Goal: Find specific page/section: Find specific page/section

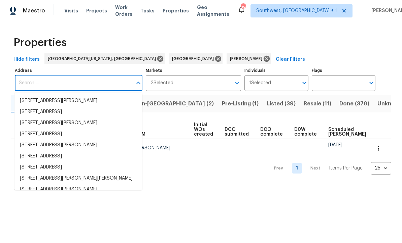
scroll to position [34, 0]
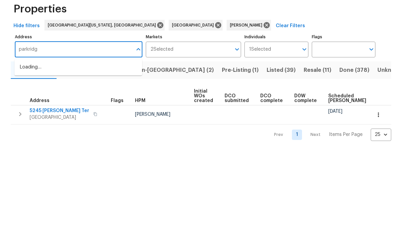
type input "parkridge"
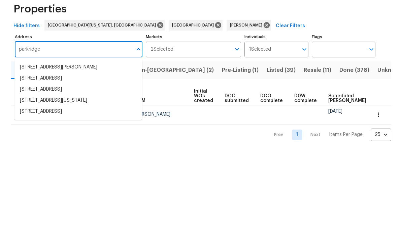
click at [32, 118] on li "3473 Parkridge Cir # 17-101 Sarasota FL 34243" at bounding box center [77, 123] width 127 height 11
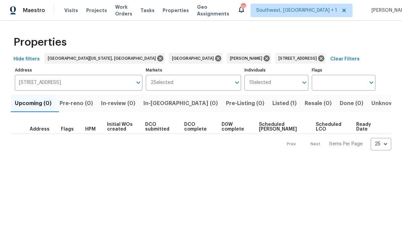
click at [272, 104] on span "Listed (1)" at bounding box center [284, 103] width 24 height 9
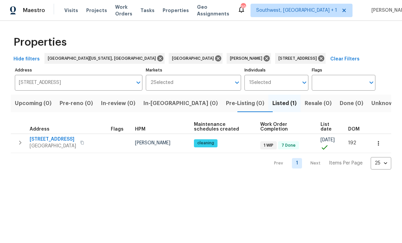
click at [34, 140] on span "3473 Parkridge Cir # 17-101" at bounding box center [53, 140] width 46 height 7
click at [18, 142] on icon "button" at bounding box center [20, 143] width 8 height 8
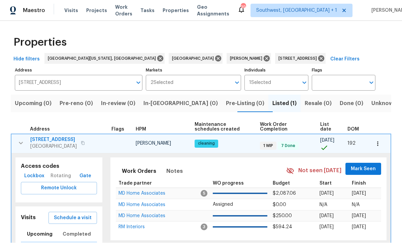
scroll to position [0, 0]
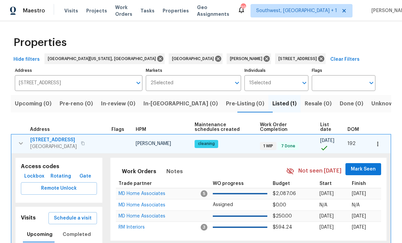
click at [29, 178] on span "Lockbox" at bounding box center [34, 177] width 20 height 8
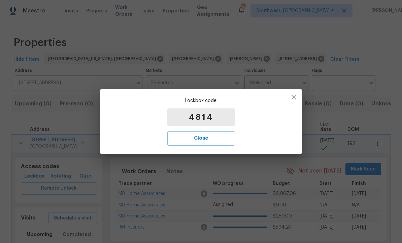
scroll to position [0, 0]
click at [211, 140] on span "Close" at bounding box center [201, 138] width 53 height 9
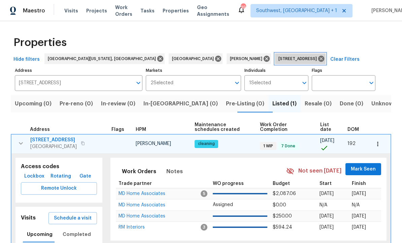
click at [278, 60] on span "3473 Parkridge Cir # 17-101 Sarasota FL 34243" at bounding box center [298, 58] width 41 height 7
click at [318, 57] on icon at bounding box center [321, 59] width 6 height 6
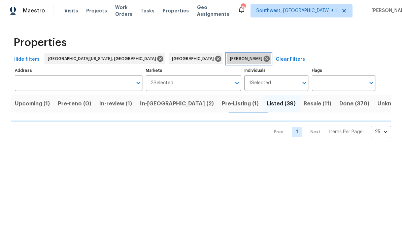
click at [263, 60] on icon at bounding box center [266, 58] width 7 height 7
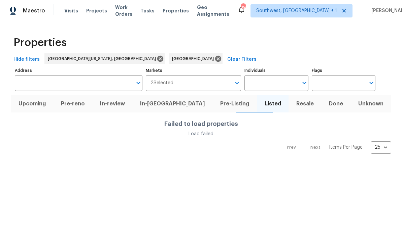
click at [282, 78] on input "Individuals" at bounding box center [270, 83] width 53 height 16
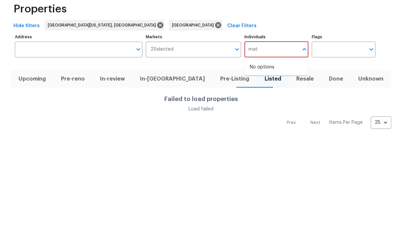
type input "mat"
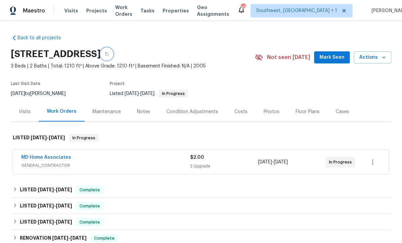
click at [109, 54] on icon "button" at bounding box center [107, 54] width 4 height 4
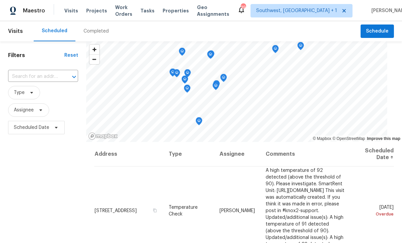
click at [16, 78] on input "text" at bounding box center [33, 77] width 51 height 10
type input "3119 7"
click at [19, 91] on li "[STREET_ADDRESS]" at bounding box center [41, 92] width 67 height 11
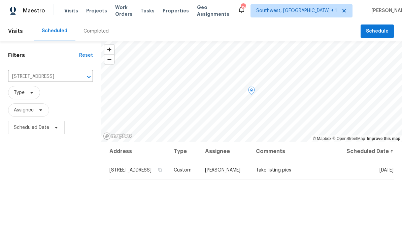
click at [0, 0] on icon at bounding box center [0, 0] width 0 height 0
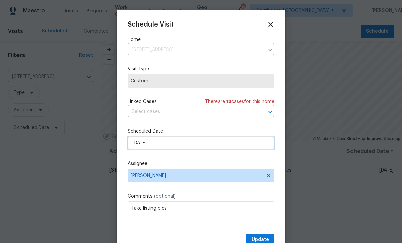
click at [183, 142] on input "[DATE]" at bounding box center [200, 143] width 147 height 13
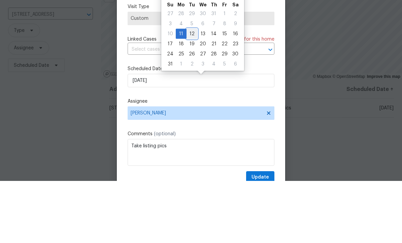
click at [192, 91] on div "12" at bounding box center [191, 95] width 11 height 9
type input "[DATE]"
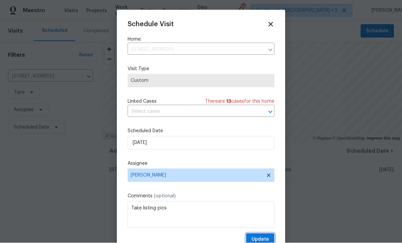
click at [262, 240] on span "Update" at bounding box center [259, 240] width 17 height 8
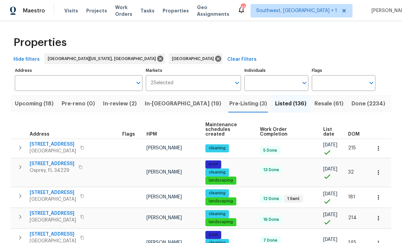
click at [271, 85] on input "Individuals" at bounding box center [270, 83] width 53 height 16
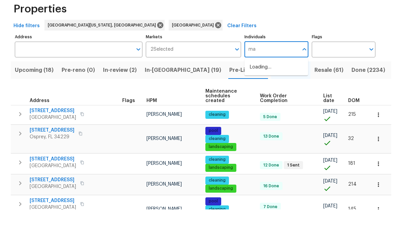
type input "mat"
click at [259, 98] on input "checkbox" at bounding box center [257, 105] width 14 height 14
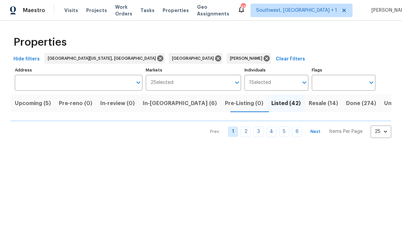
scroll to position [0, 0]
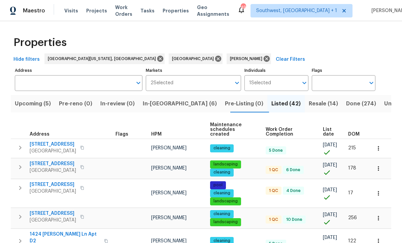
click at [23, 104] on span "Upcoming (5)" at bounding box center [33, 103] width 36 height 9
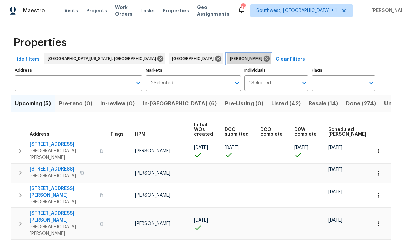
click at [263, 59] on icon at bounding box center [266, 59] width 6 height 6
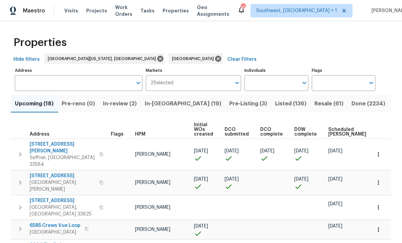
click at [275, 85] on input "Individuals" at bounding box center [270, 83] width 53 height 16
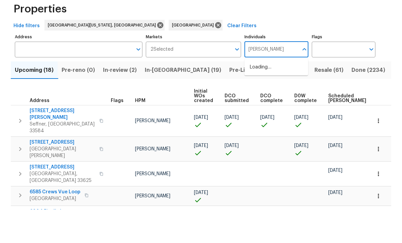
type input "Bobby"
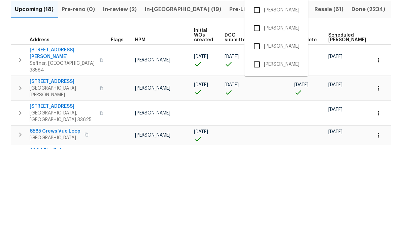
click at [257, 134] on input "checkbox" at bounding box center [257, 141] width 14 height 14
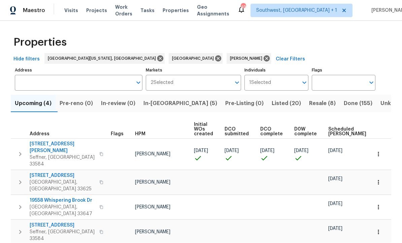
scroll to position [0, 0]
click at [263, 58] on icon at bounding box center [266, 59] width 6 height 6
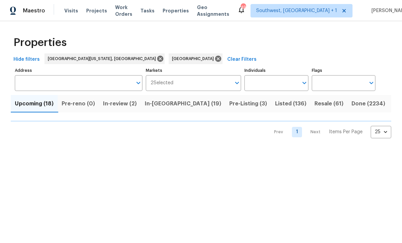
click at [278, 87] on input "Individuals" at bounding box center [270, 83] width 53 height 16
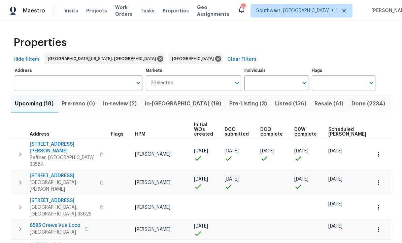
scroll to position [0, 0]
click at [271, 83] on input "Individuals" at bounding box center [270, 83] width 53 height 16
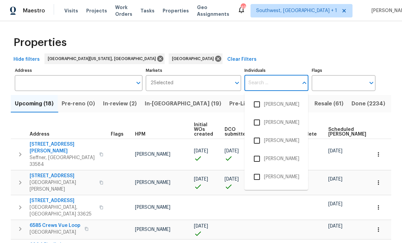
scroll to position [0, 0]
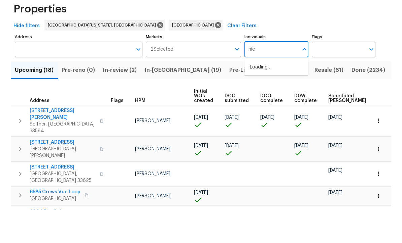
type input "nick"
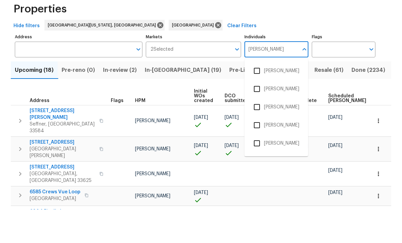
click at [257, 116] on input "checkbox" at bounding box center [257, 123] width 14 height 14
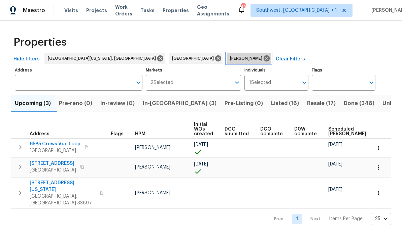
click at [263, 58] on icon at bounding box center [266, 59] width 6 height 6
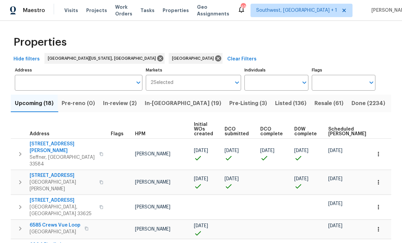
scroll to position [0, 0]
click at [273, 87] on input "Individuals" at bounding box center [270, 83] width 53 height 16
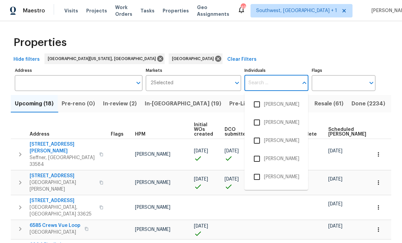
scroll to position [0, 0]
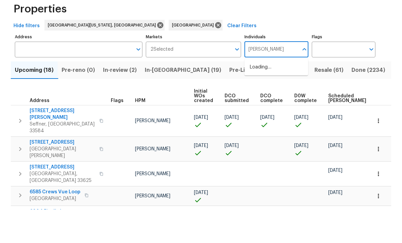
type input "Paul"
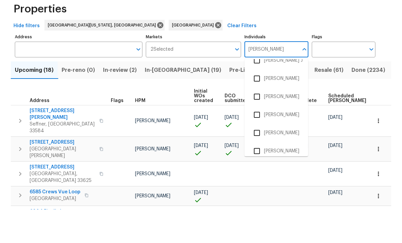
scroll to position [172, 0]
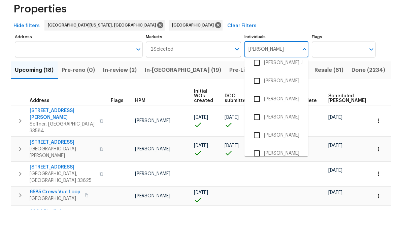
click at [258, 108] on input "checkbox" at bounding box center [257, 115] width 14 height 14
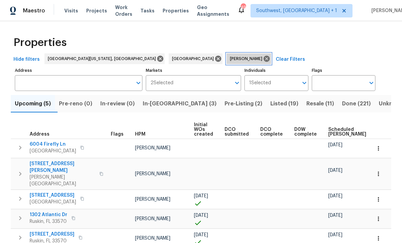
click at [263, 60] on icon at bounding box center [266, 59] width 6 height 6
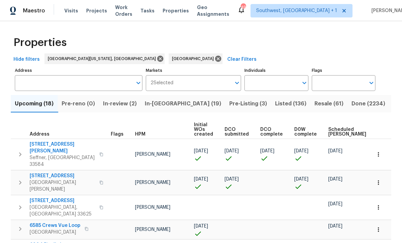
click at [270, 84] on input "Individuals" at bounding box center [270, 83] width 53 height 16
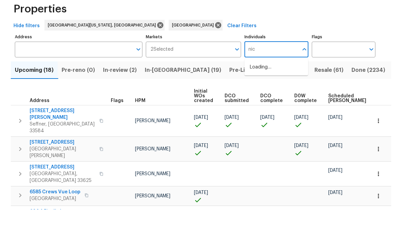
type input "nick"
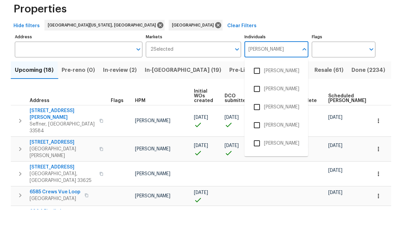
click at [262, 116] on input "checkbox" at bounding box center [257, 123] width 14 height 14
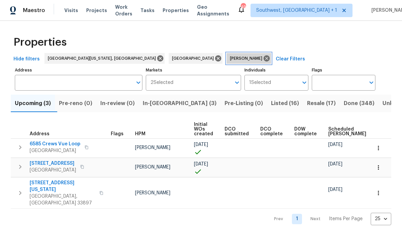
click at [263, 58] on icon at bounding box center [266, 59] width 6 height 6
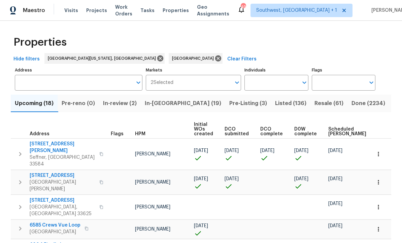
scroll to position [0, 0]
click at [273, 83] on input "Individuals" at bounding box center [270, 83] width 53 height 16
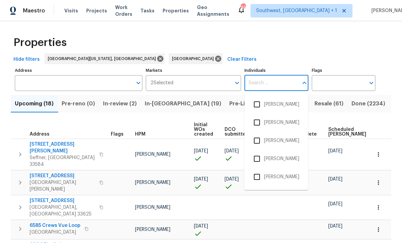
scroll to position [0, 0]
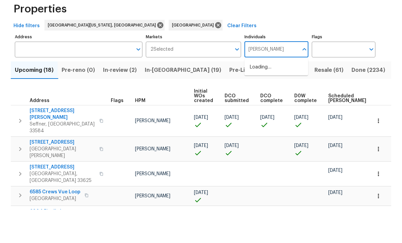
type input "Bobby"
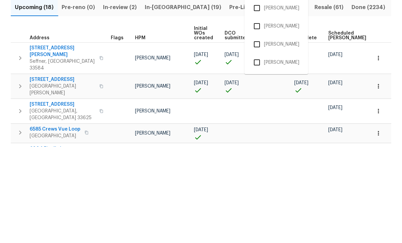
click at [257, 134] on input "checkbox" at bounding box center [257, 141] width 14 height 14
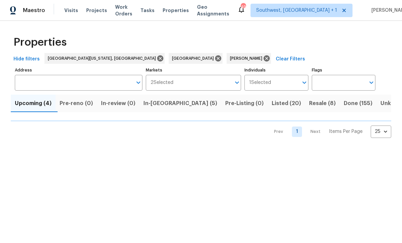
scroll to position [0, 0]
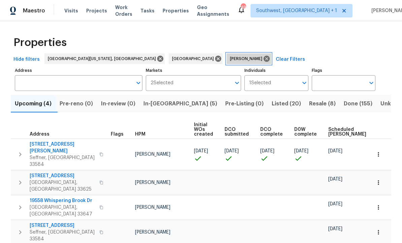
click at [263, 60] on icon at bounding box center [266, 59] width 6 height 6
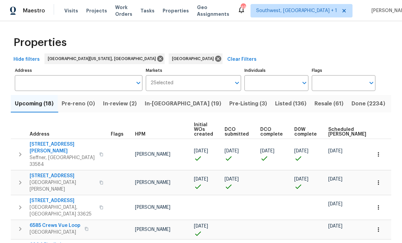
click at [272, 83] on input "Individuals" at bounding box center [270, 83] width 53 height 16
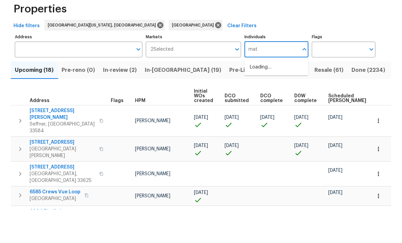
type input "mat"
click at [261, 98] on input "checkbox" at bounding box center [257, 105] width 14 height 14
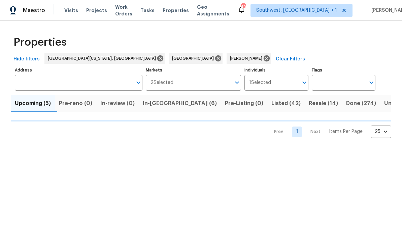
scroll to position [0, 0]
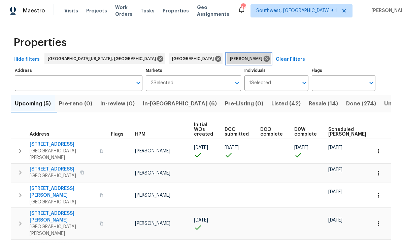
click at [263, 58] on icon at bounding box center [266, 59] width 6 height 6
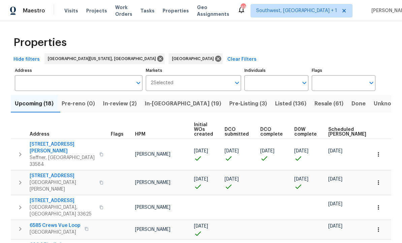
click at [269, 82] on input "Individuals" at bounding box center [270, 83] width 53 height 16
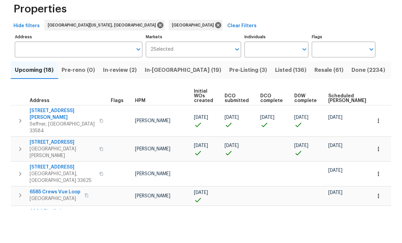
scroll to position [22, 0]
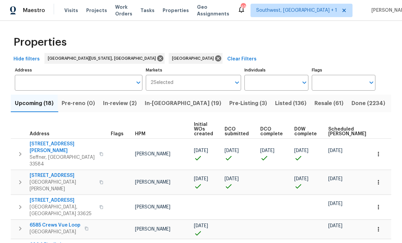
click at [275, 75] on input "Individuals" at bounding box center [270, 83] width 53 height 16
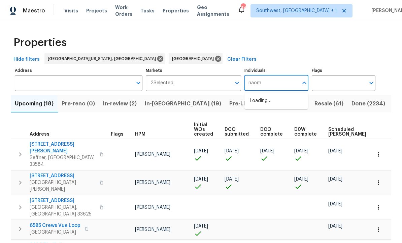
type input "naomi"
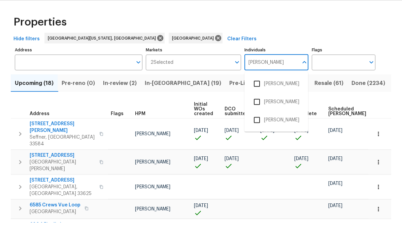
click at [260, 98] on input "checkbox" at bounding box center [257, 105] width 14 height 14
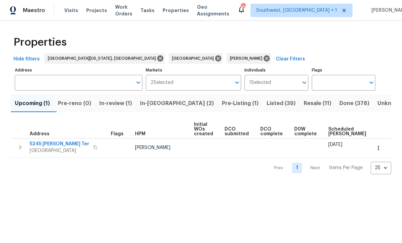
click at [125, 107] on span "In-review (1)" at bounding box center [115, 103] width 33 height 9
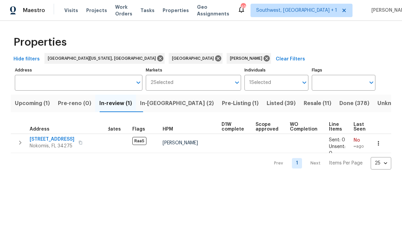
scroll to position [0, 10]
click at [79, 87] on input "Address" at bounding box center [73, 83] width 117 height 16
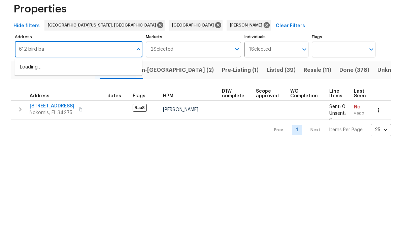
type input "612 bird bay"
click at [86, 96] on li "612 Bird Bay Dr S Apt 113 Venice FL 34285" at bounding box center [77, 101] width 127 height 11
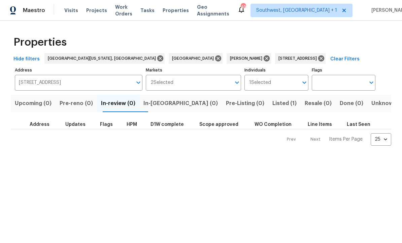
click at [268, 109] on button "Listed (1)" at bounding box center [284, 103] width 32 height 17
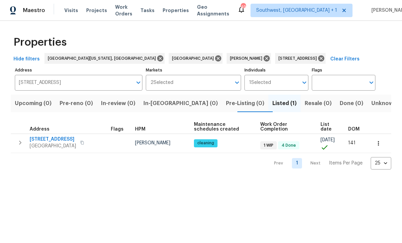
click at [22, 148] on button "button" at bounding box center [19, 143] width 13 height 13
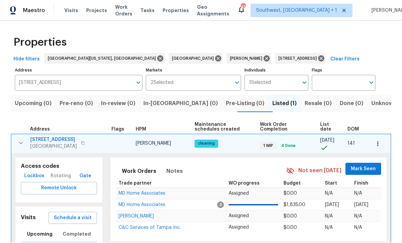
scroll to position [0, 0]
click at [64, 191] on span "Remote Unlock" at bounding box center [58, 189] width 65 height 8
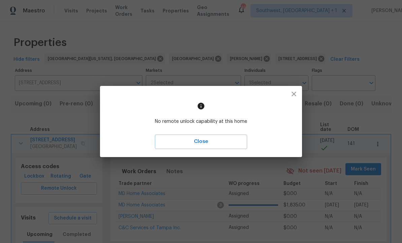
click at [292, 96] on icon "button" at bounding box center [294, 94] width 8 height 8
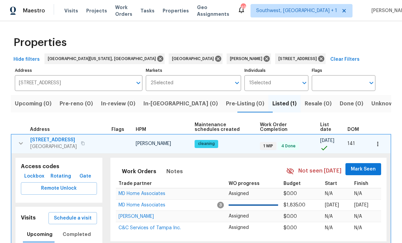
click at [33, 181] on button "Lockbox" at bounding box center [35, 177] width 26 height 12
click at [398, 37] on div "Properties Hide filters Southwest Florida, FL Tampa Naomi Ferreira 612 Bird Bay…" at bounding box center [201, 156] width 402 height 271
click at [123, 171] on span "Work Orders" at bounding box center [139, 171] width 34 height 9
click at [32, 174] on span "Lockbox" at bounding box center [34, 177] width 20 height 8
